Goal: Navigation & Orientation: Find specific page/section

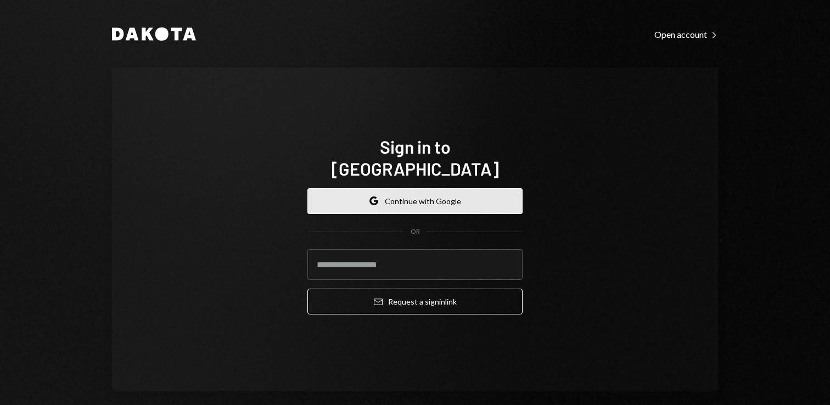
click at [415, 189] on button "Google Continue with Google" at bounding box center [414, 201] width 215 height 26
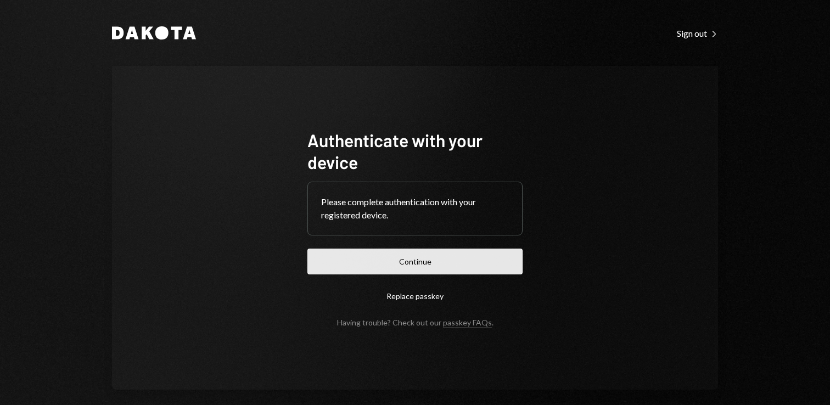
click at [408, 261] on button "Continue" at bounding box center [414, 262] width 215 height 26
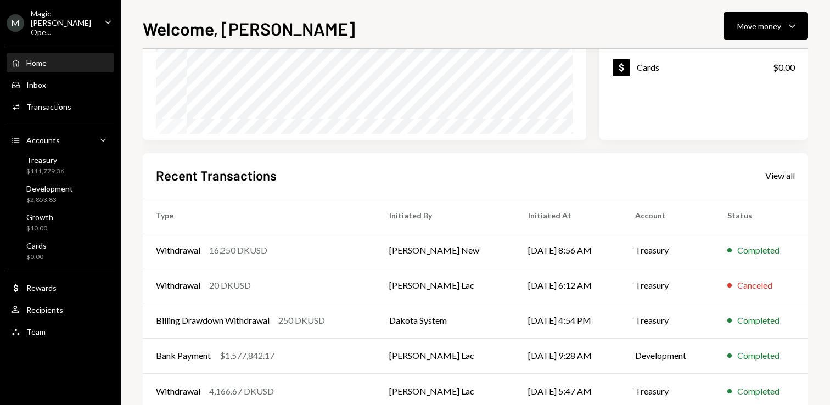
scroll to position [204, 0]
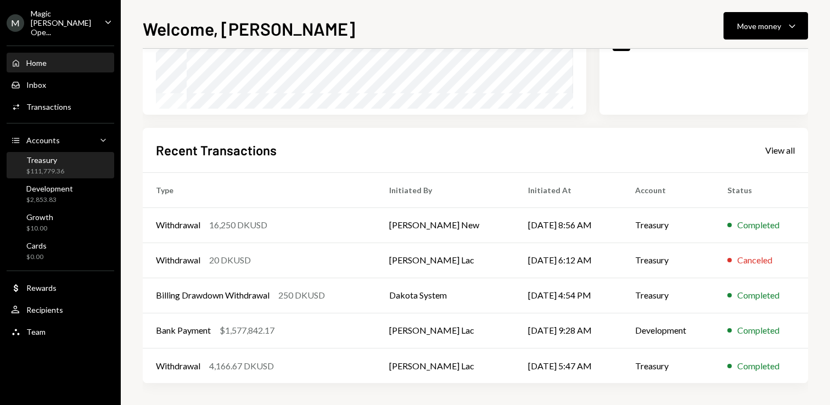
click at [66, 162] on div "Treasury $111,779.36" at bounding box center [60, 165] width 99 height 21
